Goal: Task Accomplishment & Management: Complete application form

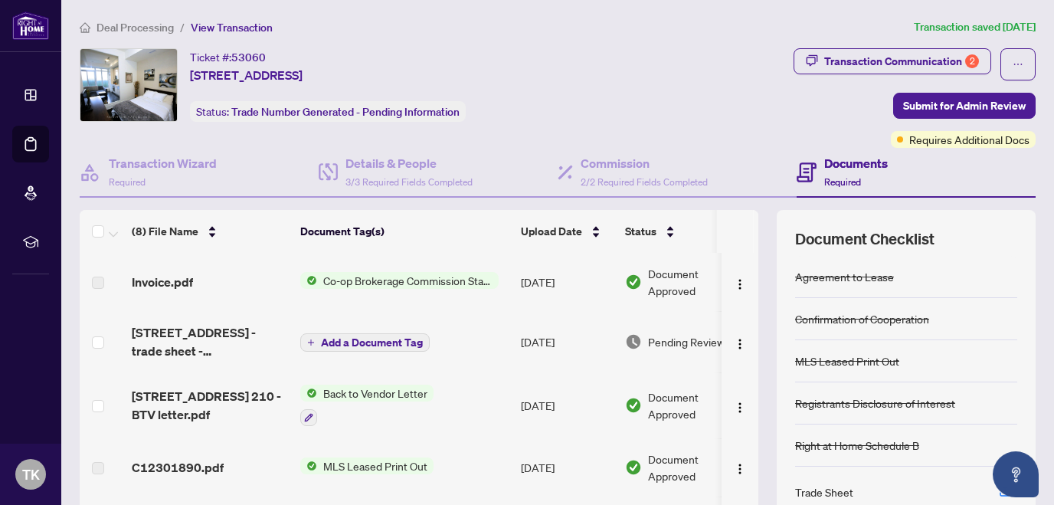
scroll to position [47, 0]
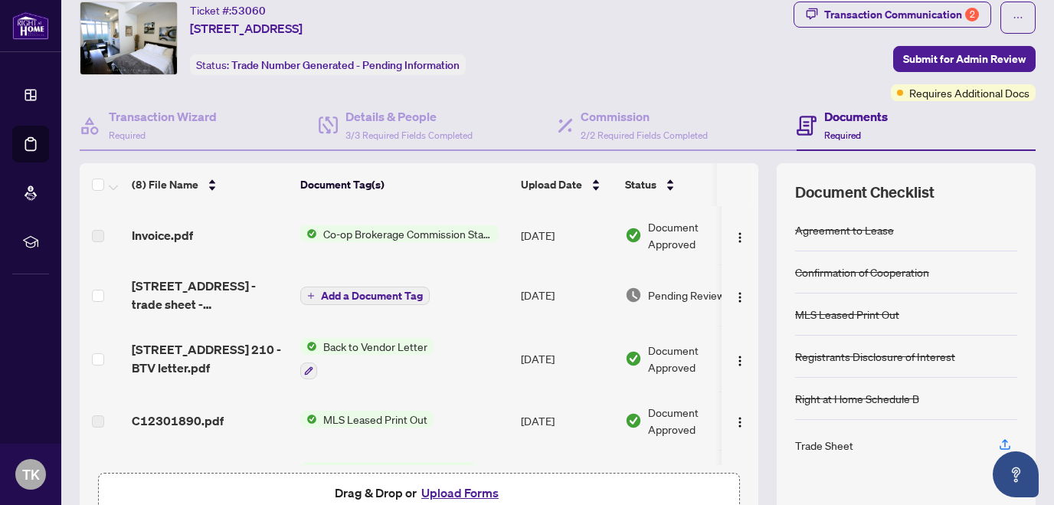
click at [354, 228] on span "Co-op Brokerage Commission Statement" at bounding box center [408, 233] width 182 height 17
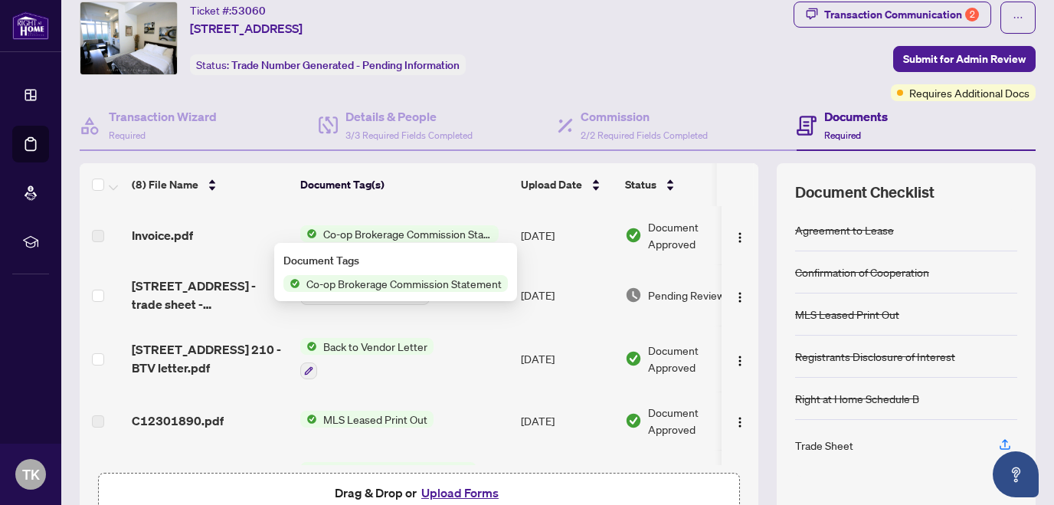
click at [354, 228] on span "Co-op Brokerage Commission Statement" at bounding box center [408, 233] width 182 height 17
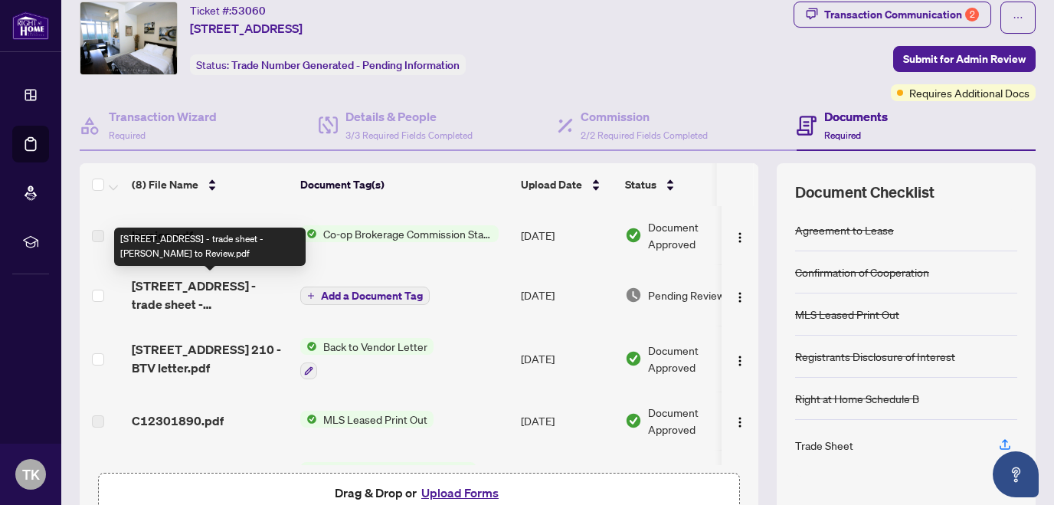
click at [188, 285] on span "[STREET_ADDRESS] - trade sheet - [PERSON_NAME] to Review.pdf" at bounding box center [210, 295] width 156 height 37
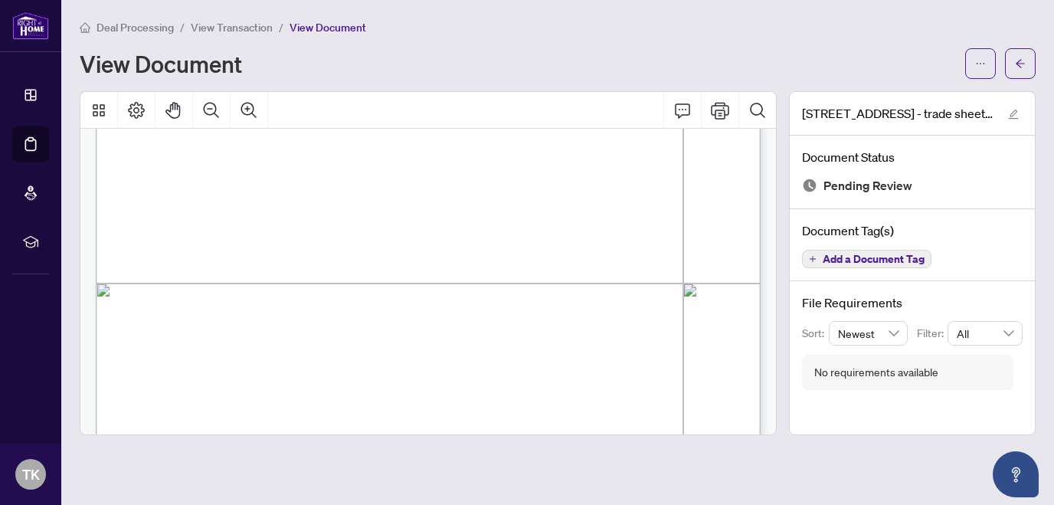
scroll to position [458, 0]
click at [556, 300] on div "Right at Home Realty 2514859 [STREET_ADDRESS] Property: Type: RESIDENTIAL Class…" at bounding box center [567, 296] width 943 height 1220
click at [975, 64] on icon "ellipsis" at bounding box center [980, 63] width 11 height 11
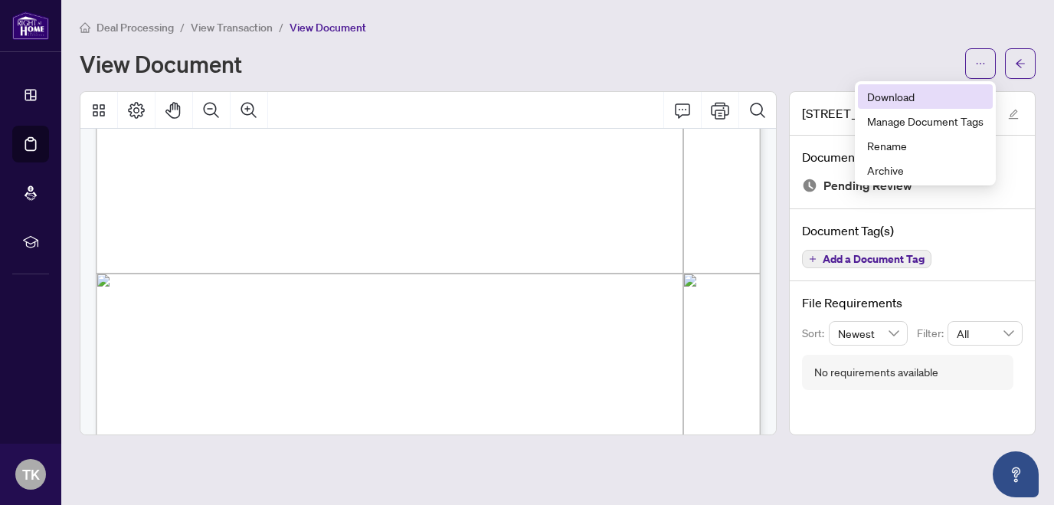
click at [899, 97] on span "Download" at bounding box center [925, 96] width 116 height 17
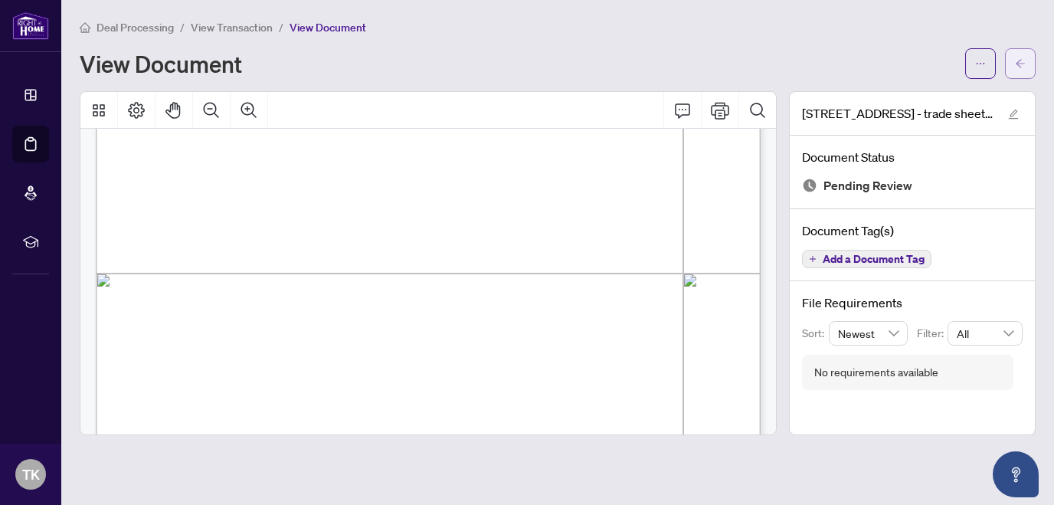
click at [1017, 54] on span "button" at bounding box center [1020, 63] width 11 height 25
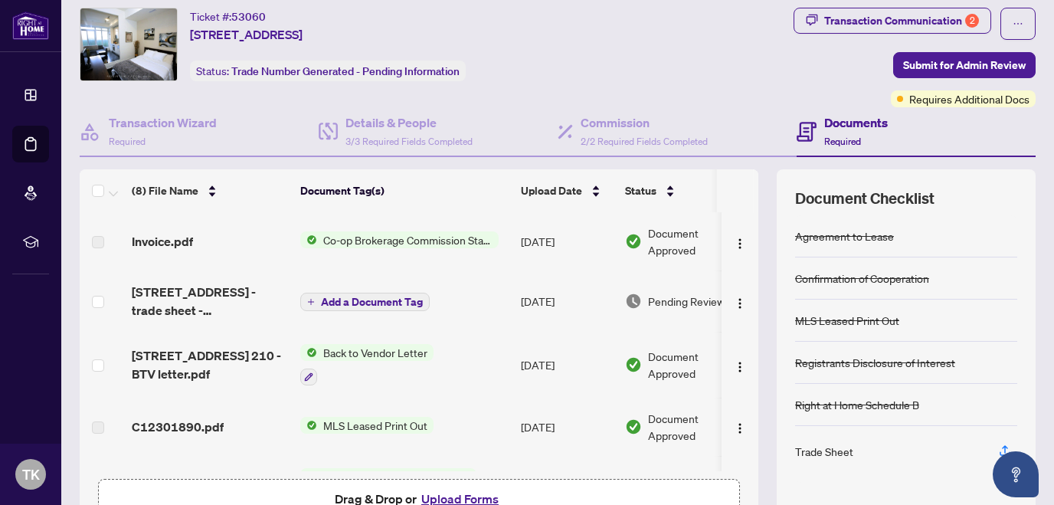
scroll to position [49, 0]
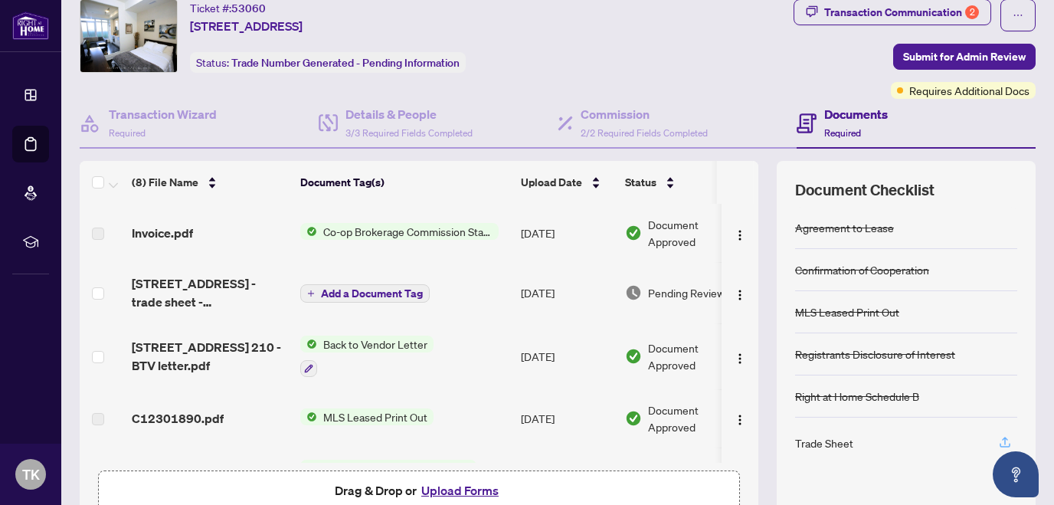
click at [1004, 438] on icon "button" at bounding box center [1005, 441] width 6 height 8
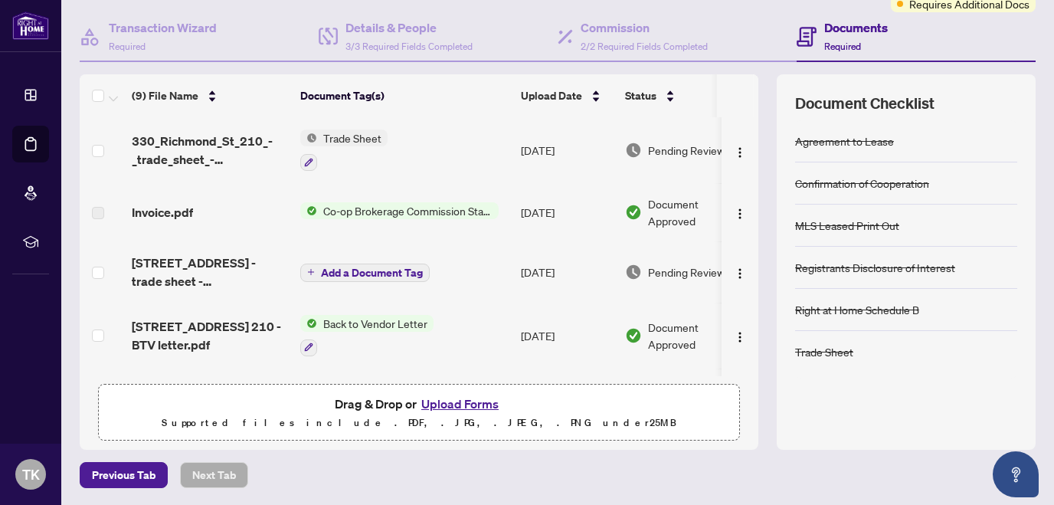
scroll to position [0, 0]
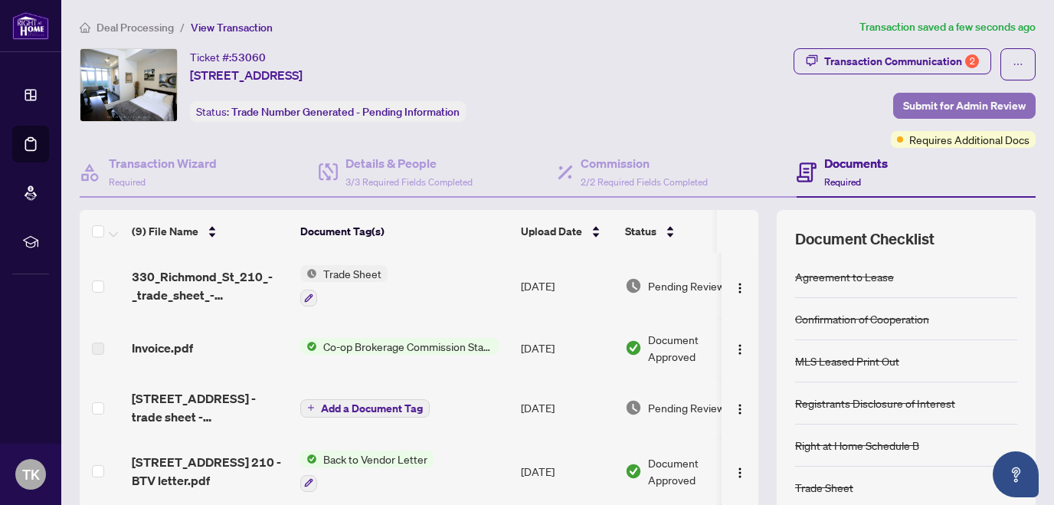
click at [957, 100] on span "Submit for Admin Review" at bounding box center [964, 105] width 123 height 25
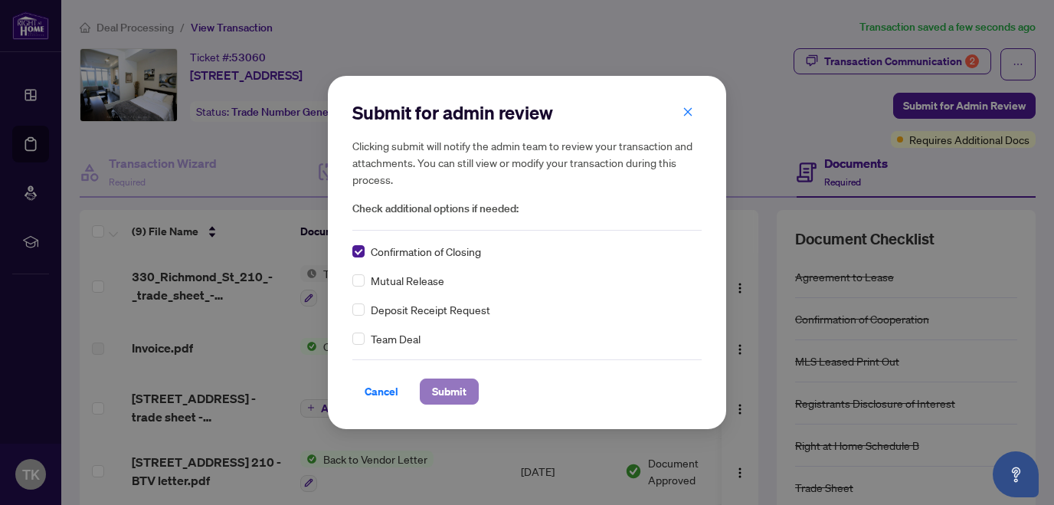
click at [444, 386] on span "Submit" at bounding box center [449, 391] width 34 height 25
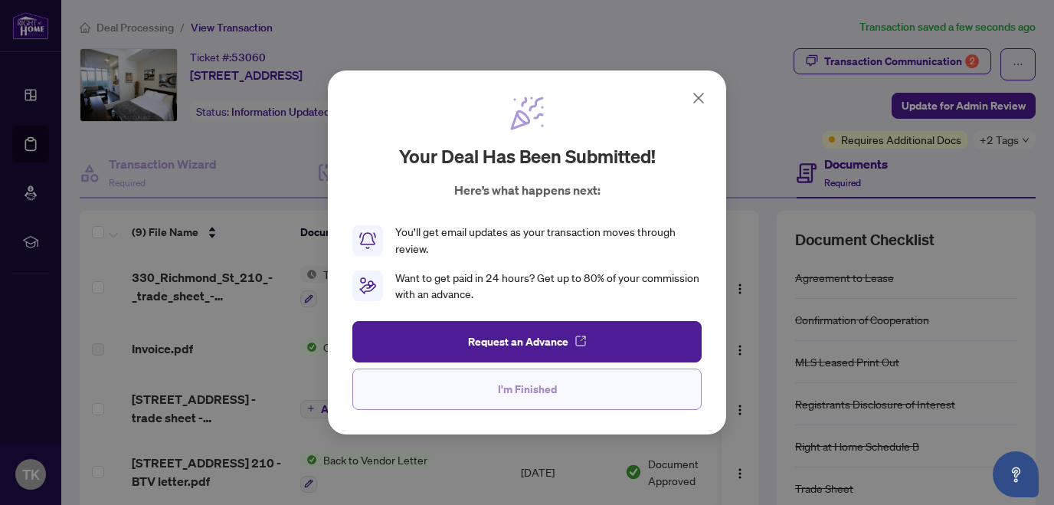
click at [507, 393] on span "I'm Finished" at bounding box center [527, 389] width 59 height 25
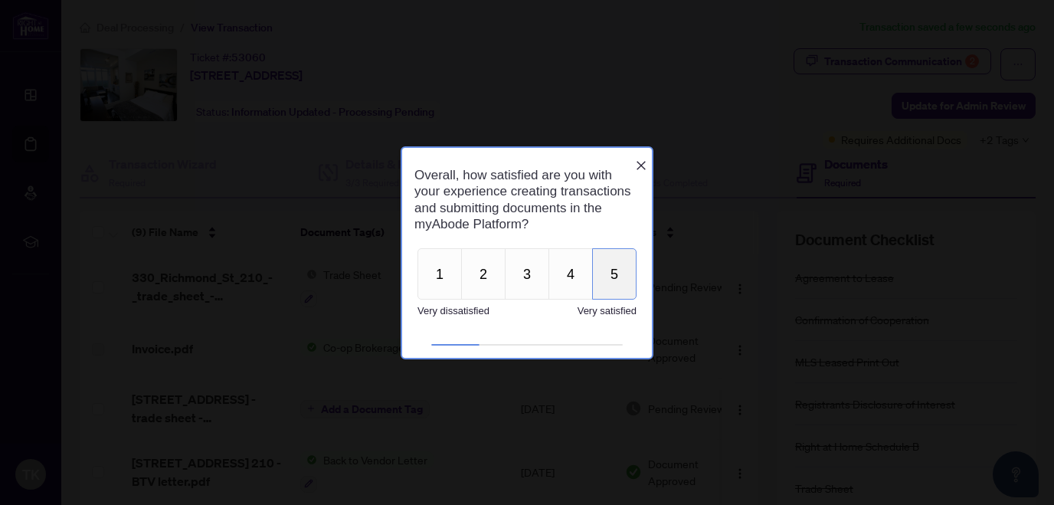
click at [621, 279] on button "5" at bounding box center [614, 273] width 44 height 51
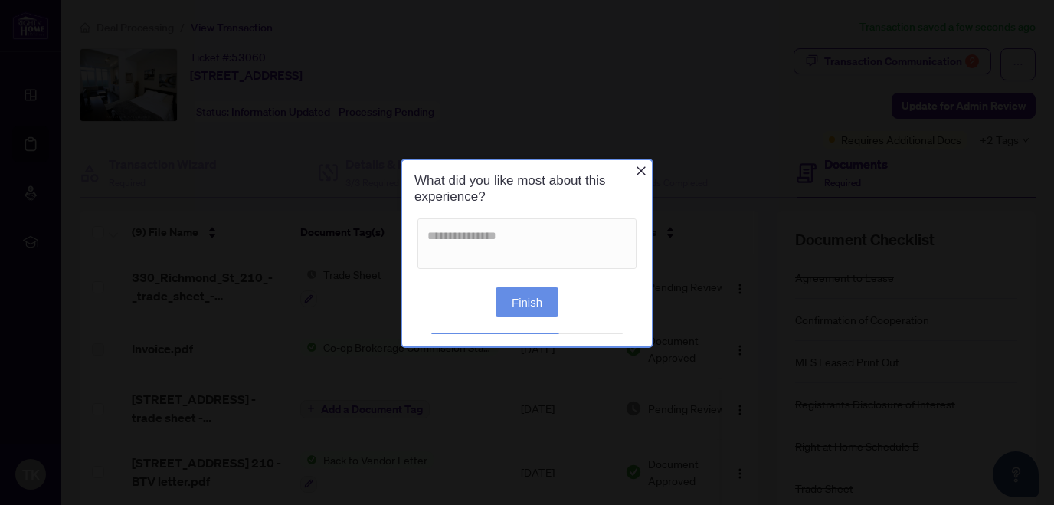
click at [537, 294] on button "Finish" at bounding box center [527, 302] width 63 height 30
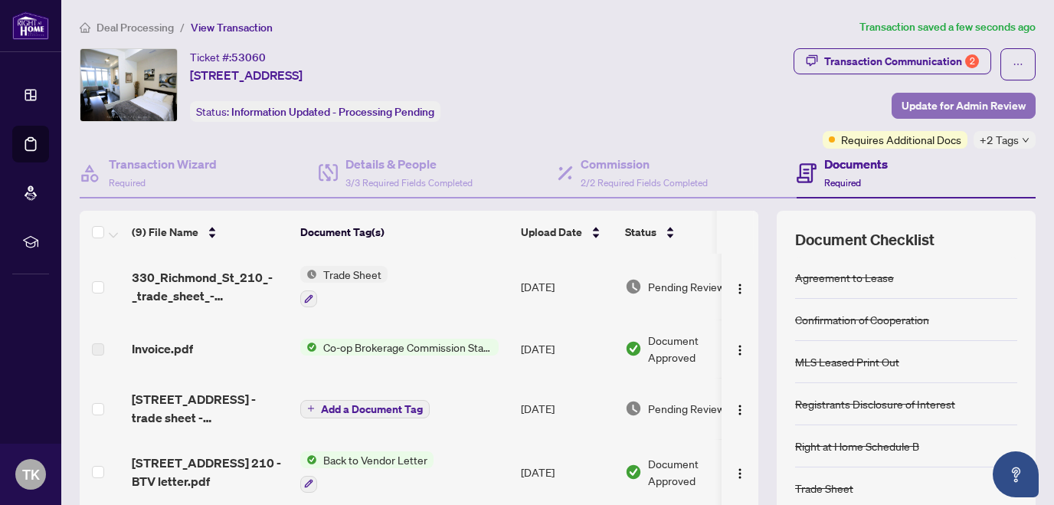
click at [942, 105] on span "Update for Admin Review" at bounding box center [964, 105] width 124 height 25
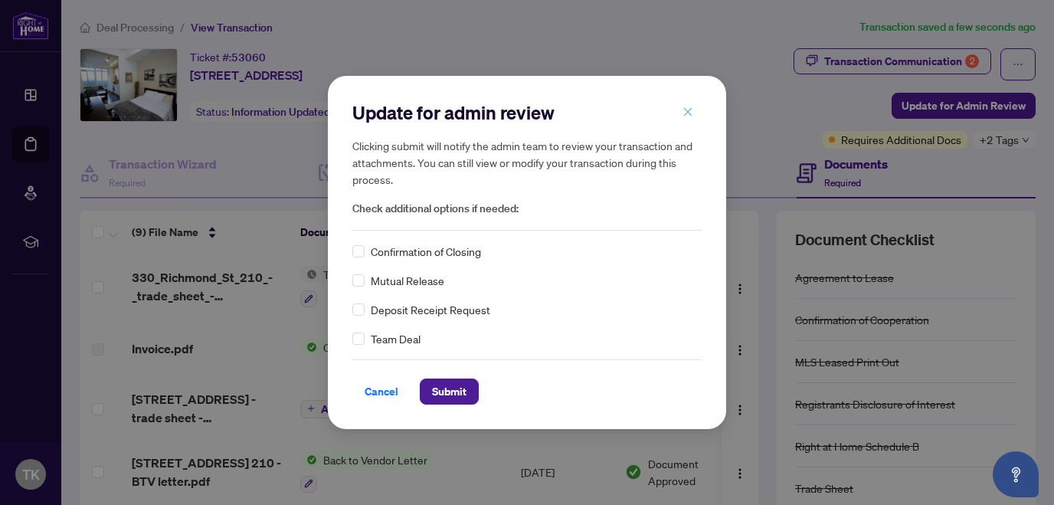
click at [686, 109] on icon "close" at bounding box center [688, 111] width 8 height 8
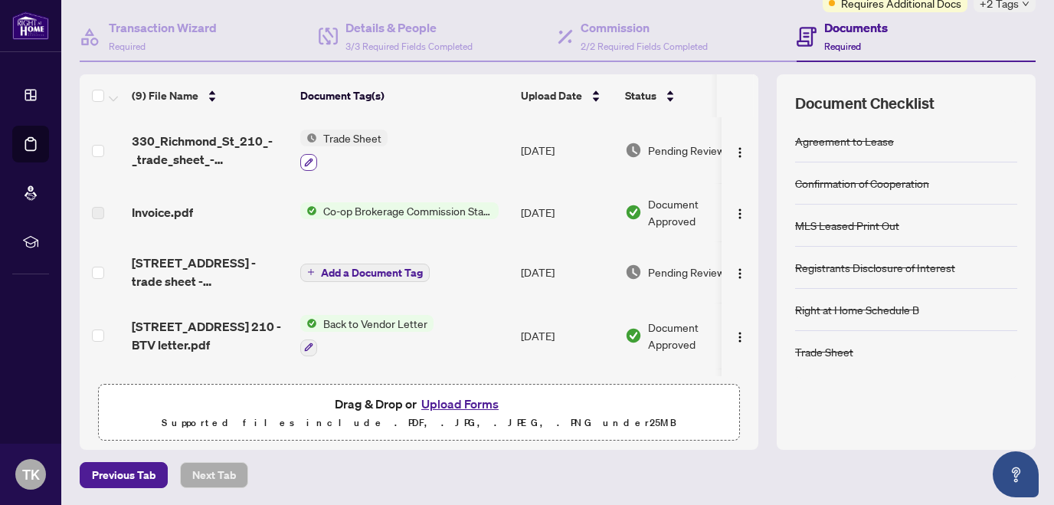
click at [307, 159] on icon "button" at bounding box center [309, 162] width 8 height 8
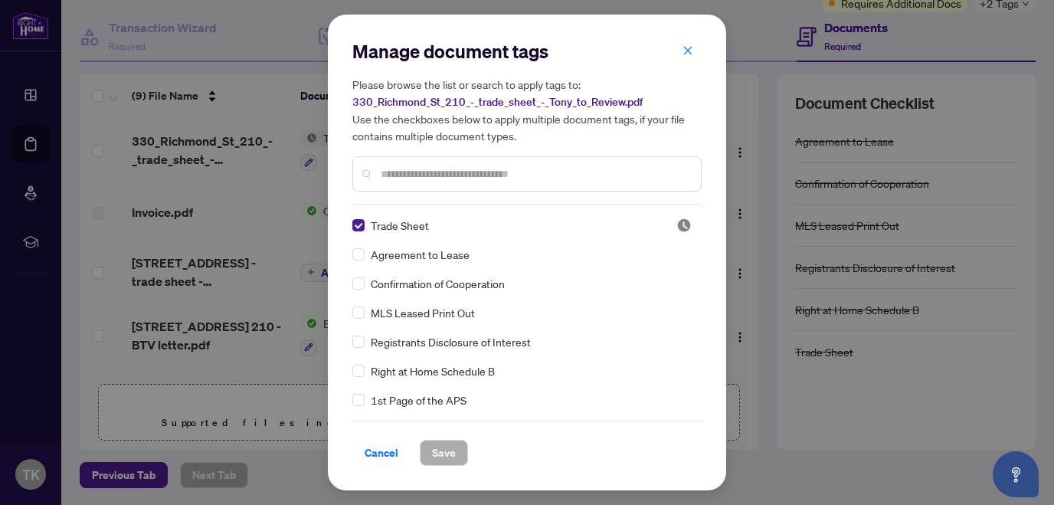
click at [440, 169] on input "text" at bounding box center [535, 173] width 308 height 17
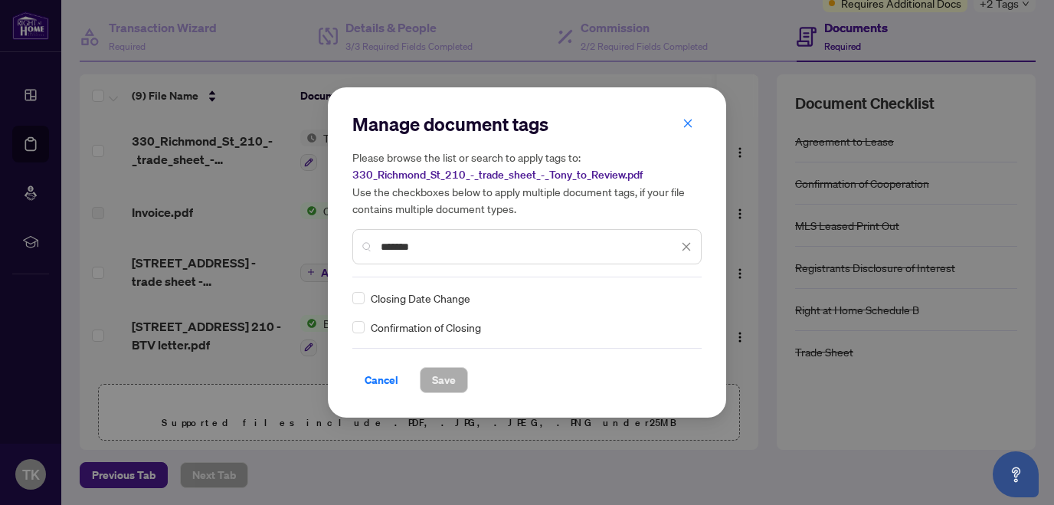
type input "*******"
click at [445, 383] on span "Save" at bounding box center [444, 380] width 24 height 25
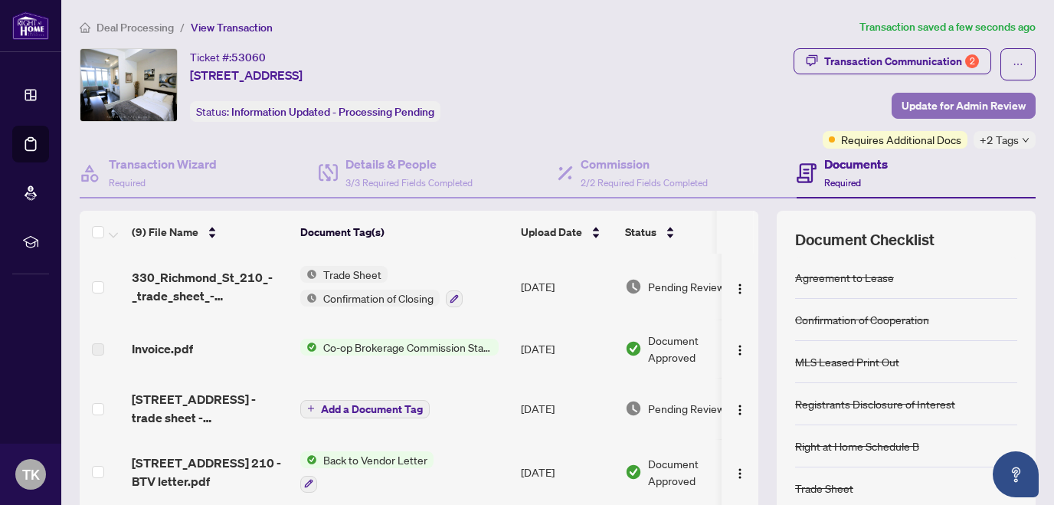
click at [941, 110] on span "Update for Admin Review" at bounding box center [964, 105] width 124 height 25
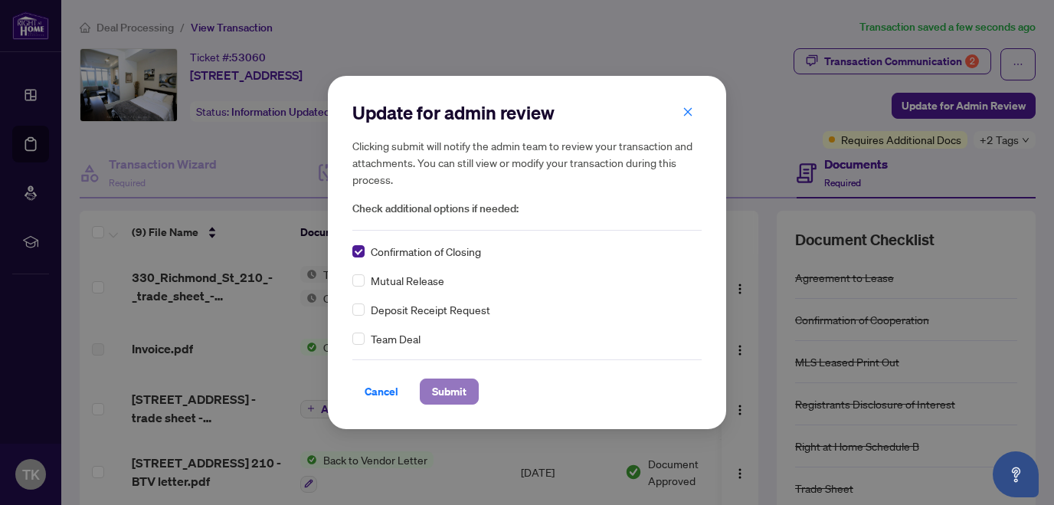
click at [445, 394] on span "Submit" at bounding box center [449, 391] width 34 height 25
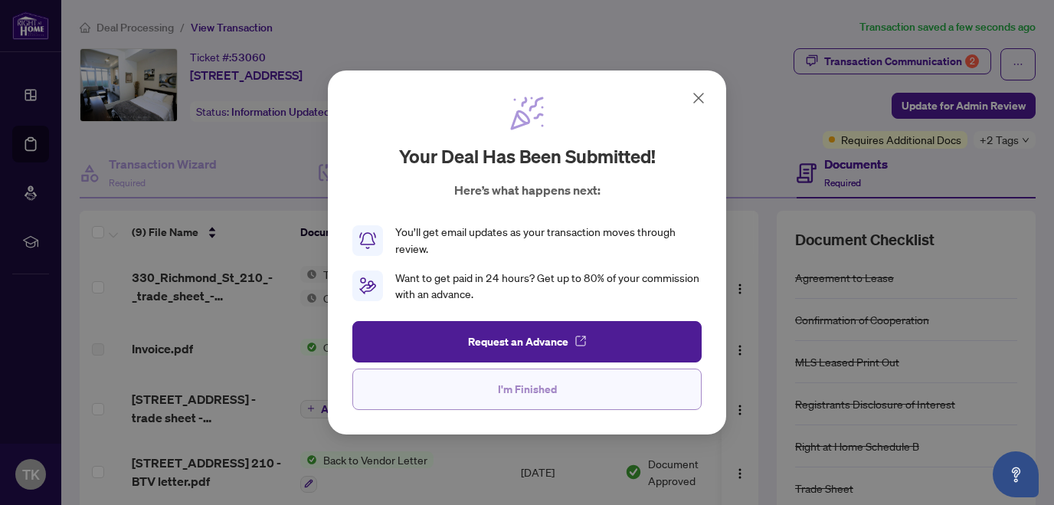
click at [499, 387] on button "I'm Finished" at bounding box center [526, 389] width 349 height 41
